Goal: Check status: Check status

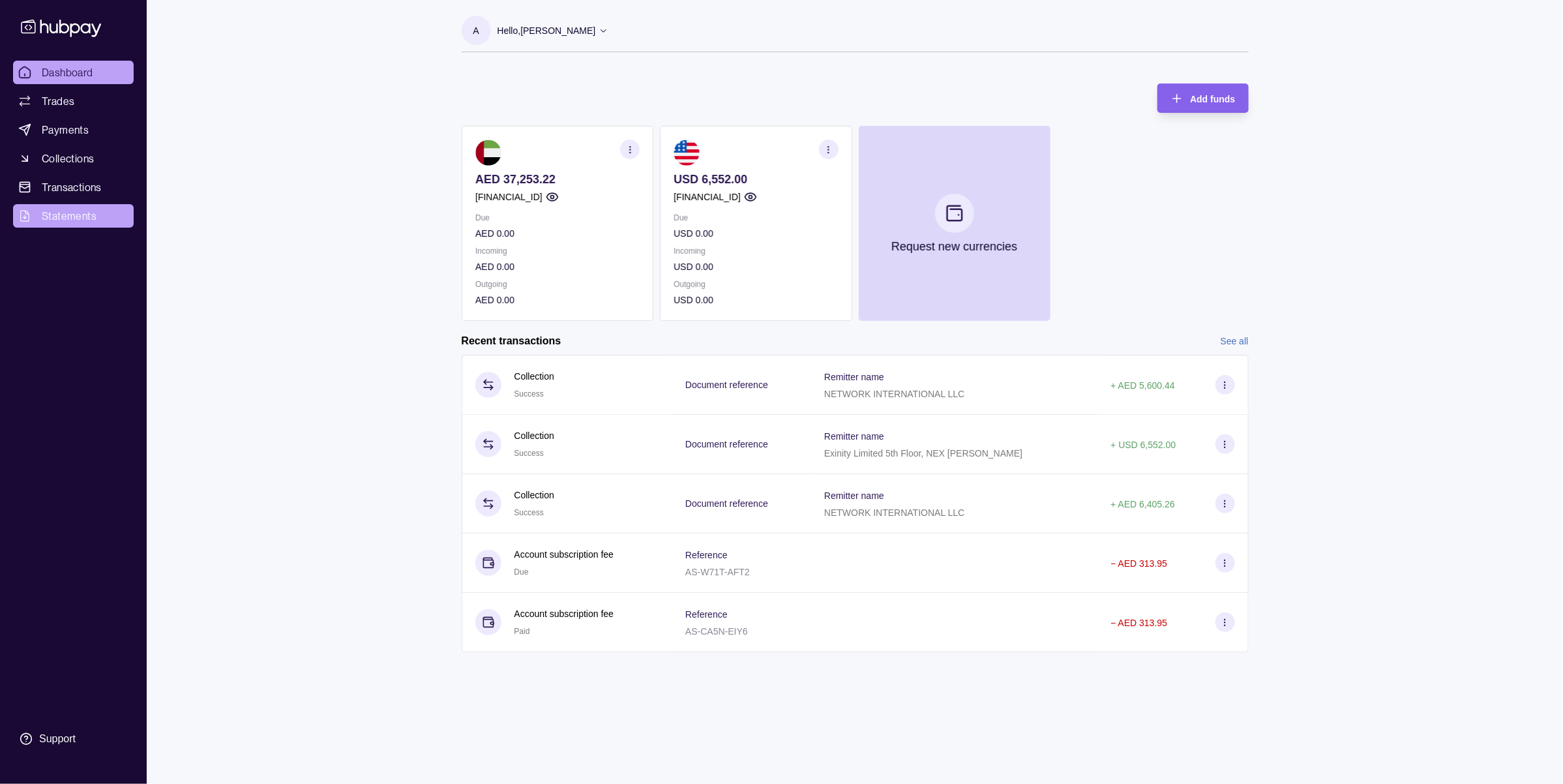
click at [74, 213] on span "Statements" at bounding box center [69, 215] width 55 height 16
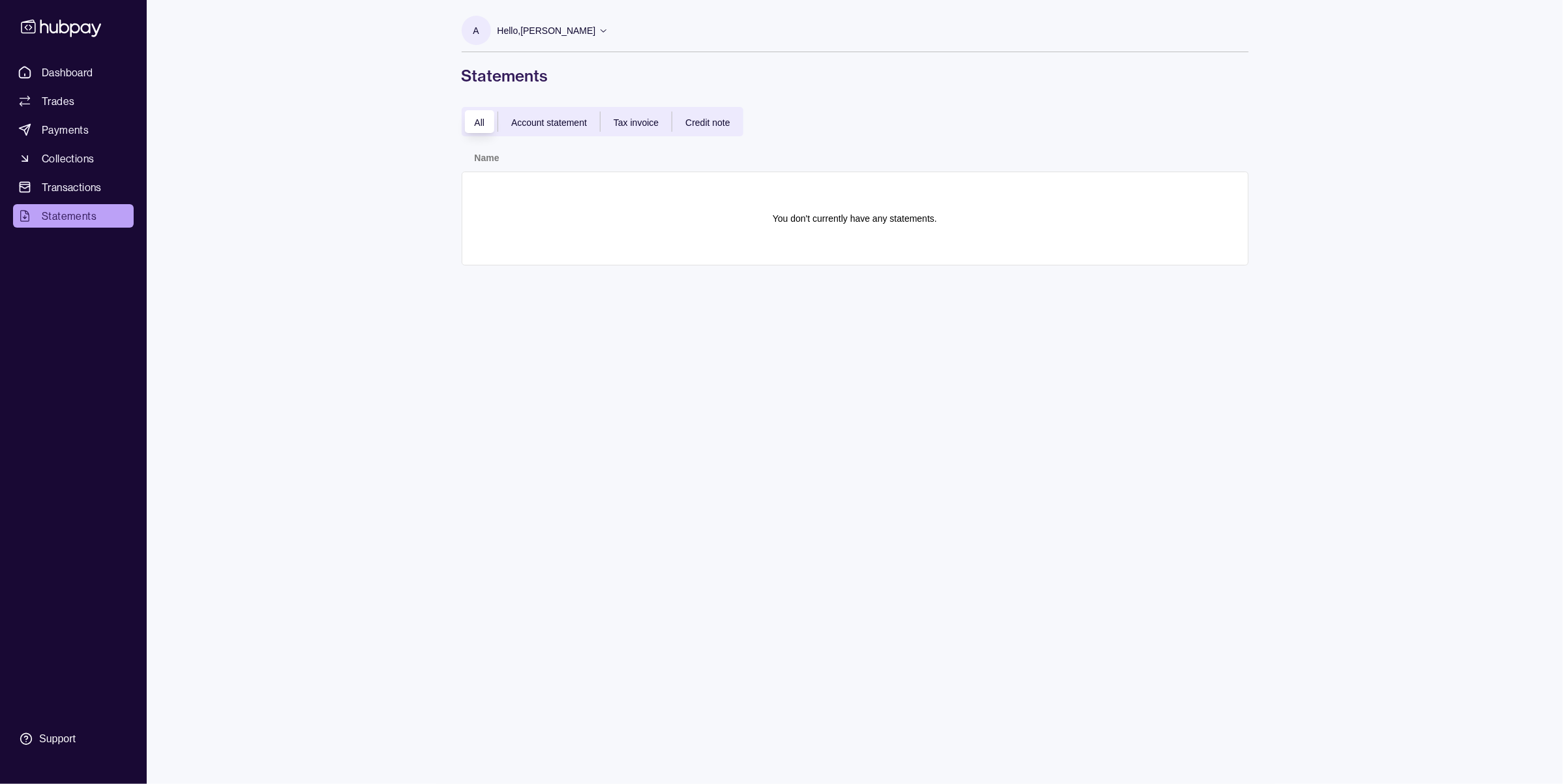
click at [562, 114] on div "Account statement" at bounding box center [549, 121] width 102 height 16
click at [79, 69] on span "Dashboard" at bounding box center [67, 72] width 52 height 16
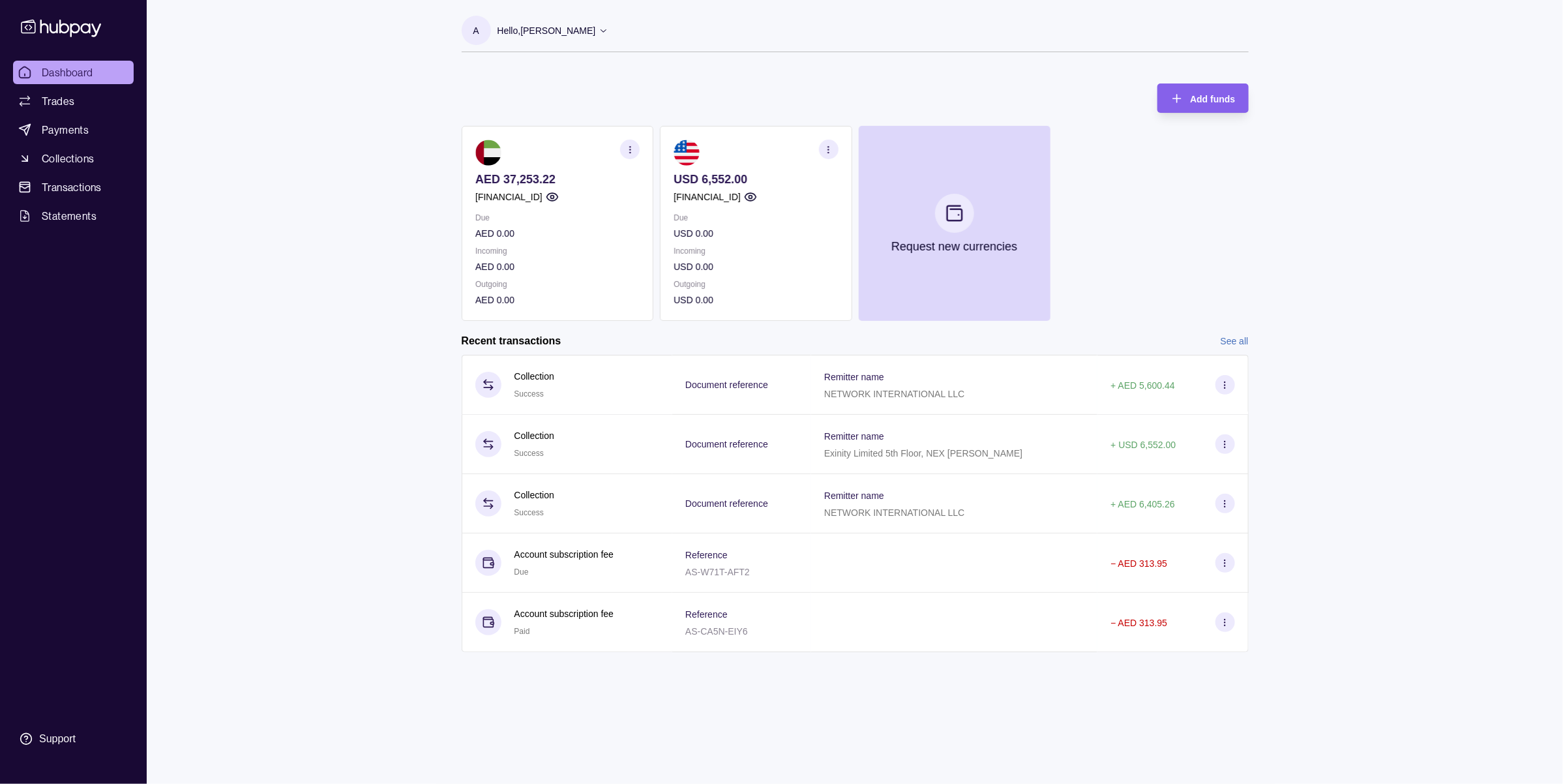
click at [633, 147] on icon "button" at bounding box center [629, 149] width 10 height 10
